Goal: Transaction & Acquisition: Subscribe to service/newsletter

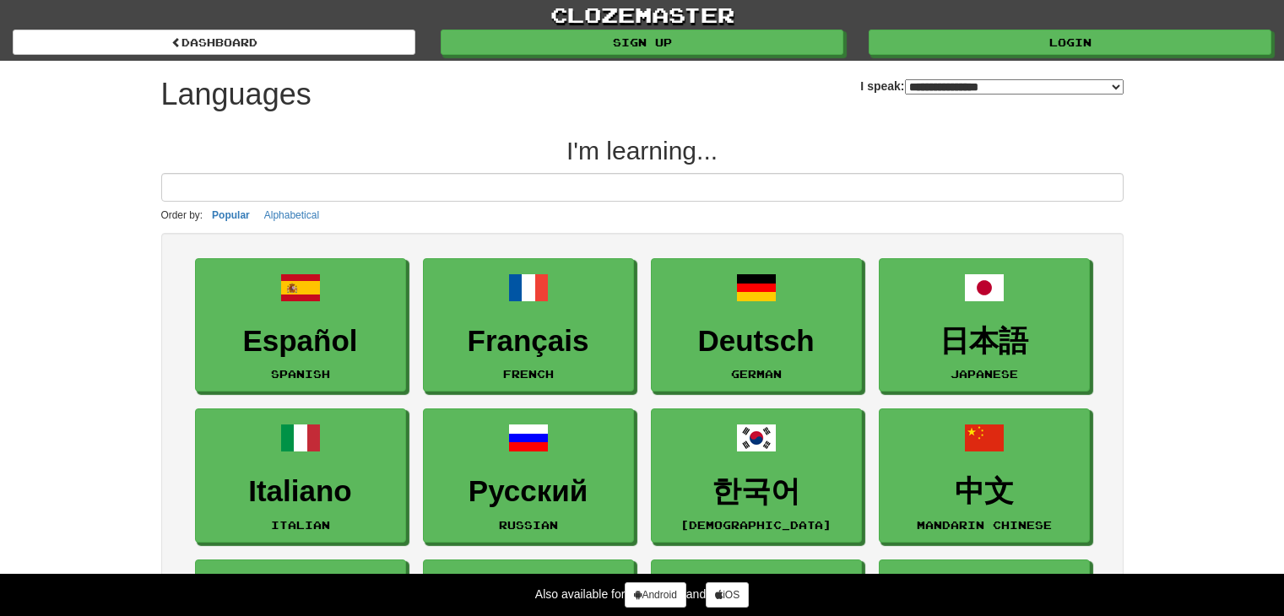
select select "*******"
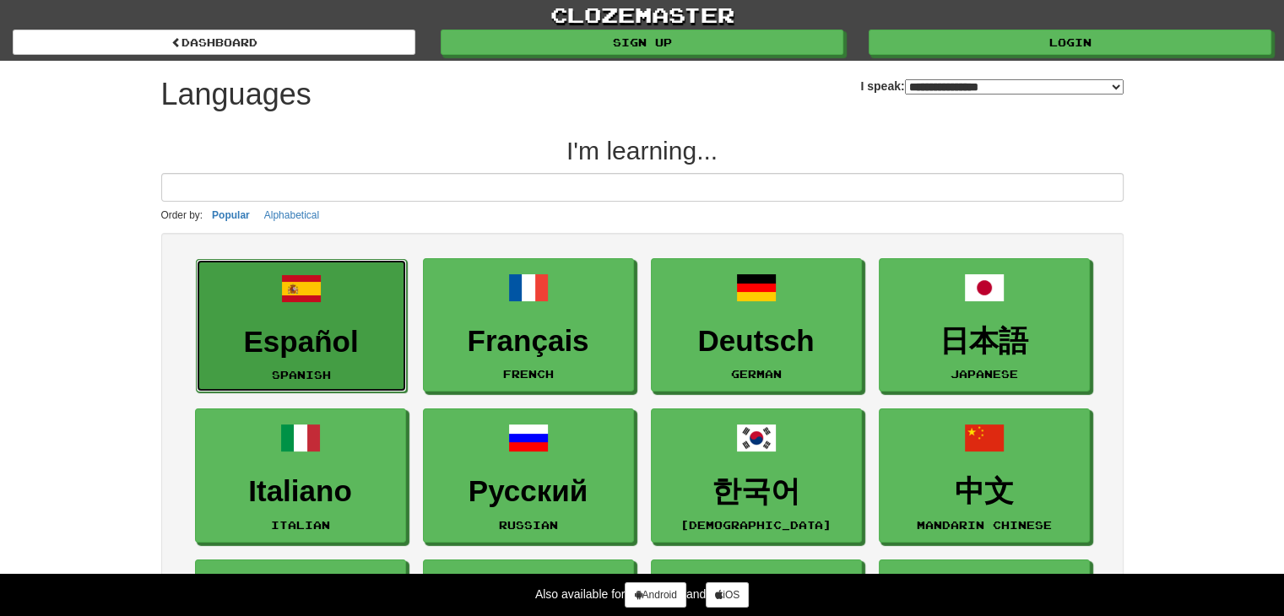
click at [277, 320] on link "Español Spanish" at bounding box center [301, 326] width 211 height 134
